Goal: Transaction & Acquisition: Purchase product/service

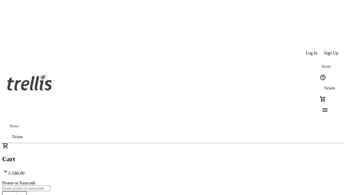
type input "1"
type input "UNLOCK"
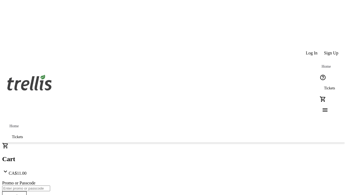
type input "5"
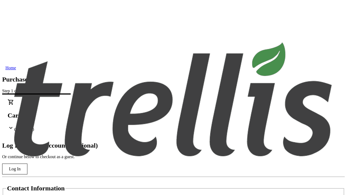
scroll to position [54, 0]
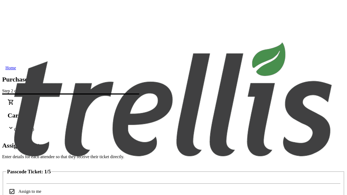
type input "[PERSON_NAME]"
type input "Carleton"
type input "Langworth"
type input "Bianka"
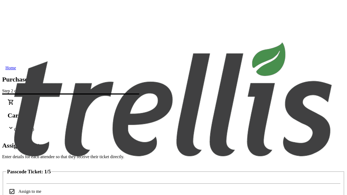
scroll to position [542, 0]
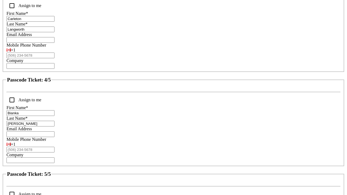
type input "[PERSON_NAME]"
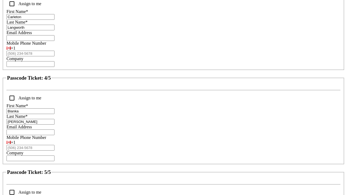
click at [17, 187] on input "Assign to me" at bounding box center [11, 192] width 11 height 11
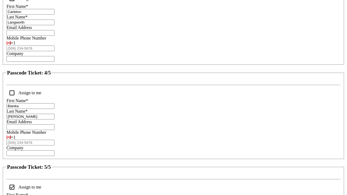
checkbox input "true"
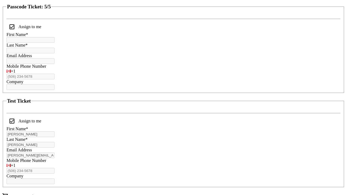
type input "[PERSON_NAME]"
type input "[PERSON_NAME][EMAIL_ADDRESS][DOMAIN_NAME]"
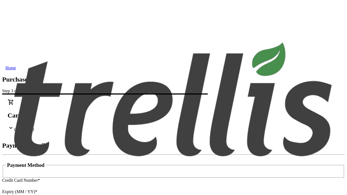
type input "V1Y 0C2"
